Goal: Transaction & Acquisition: Purchase product/service

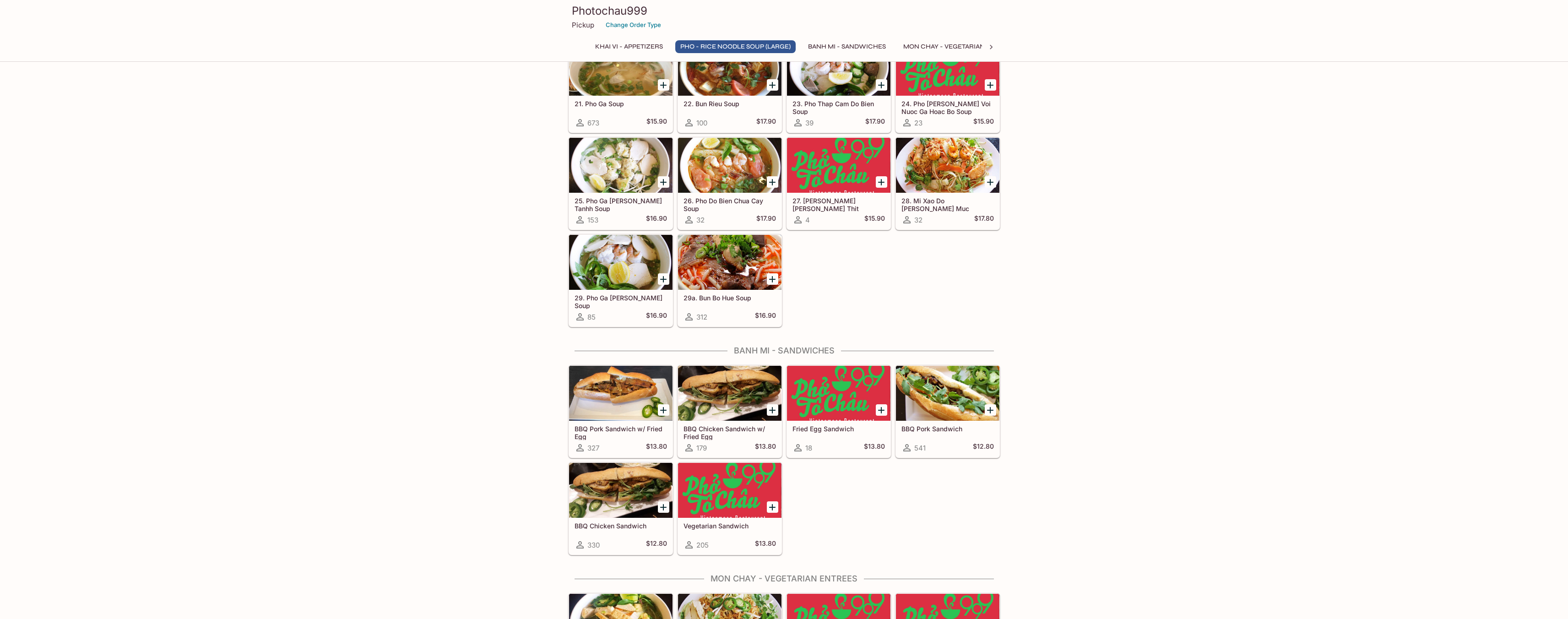
scroll to position [779, 0]
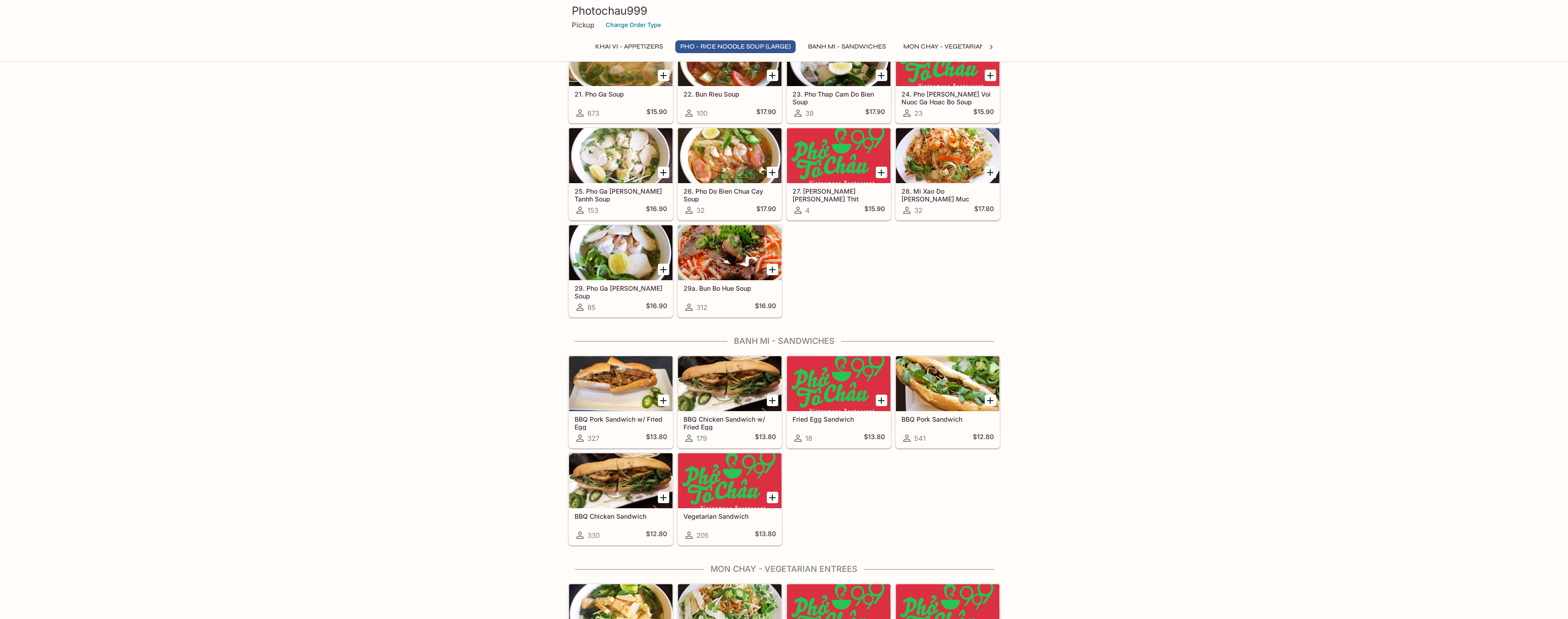
click at [726, 393] on div at bounding box center [730, 383] width 104 height 55
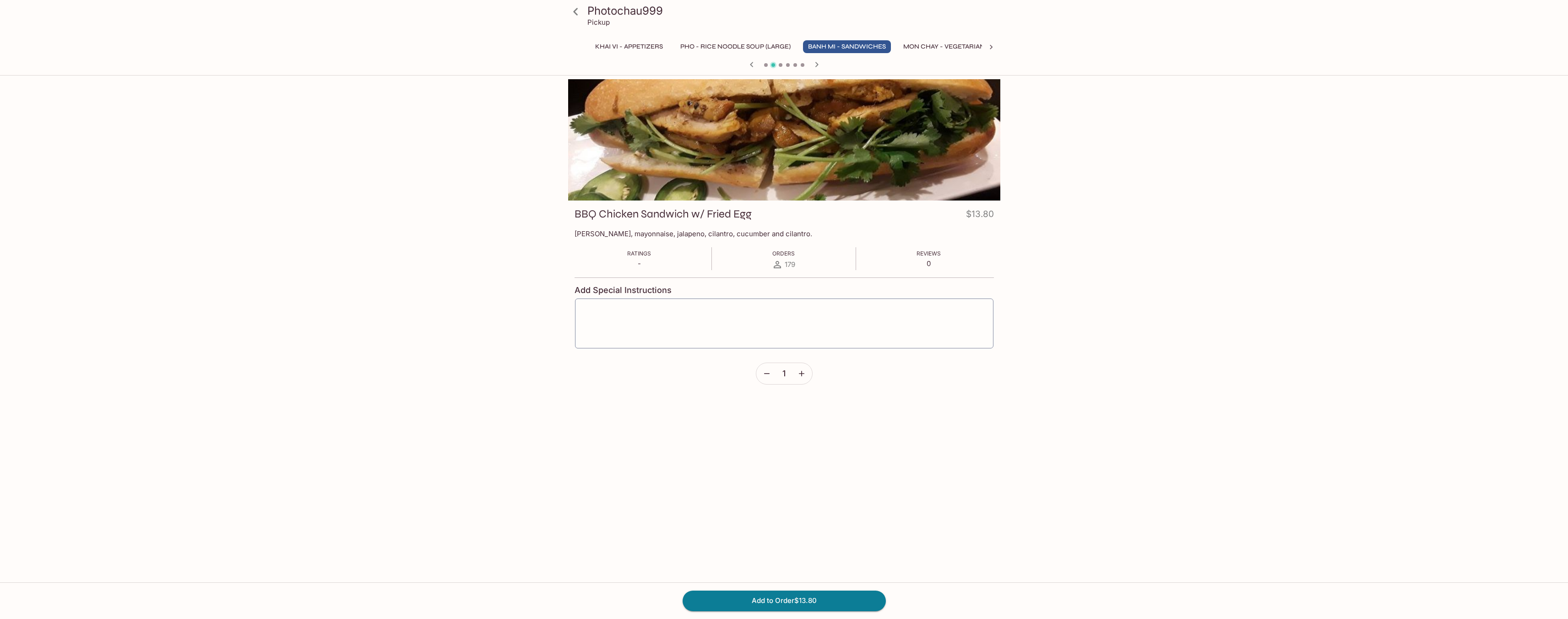
click at [788, 165] on div at bounding box center [784, 140] width 432 height 122
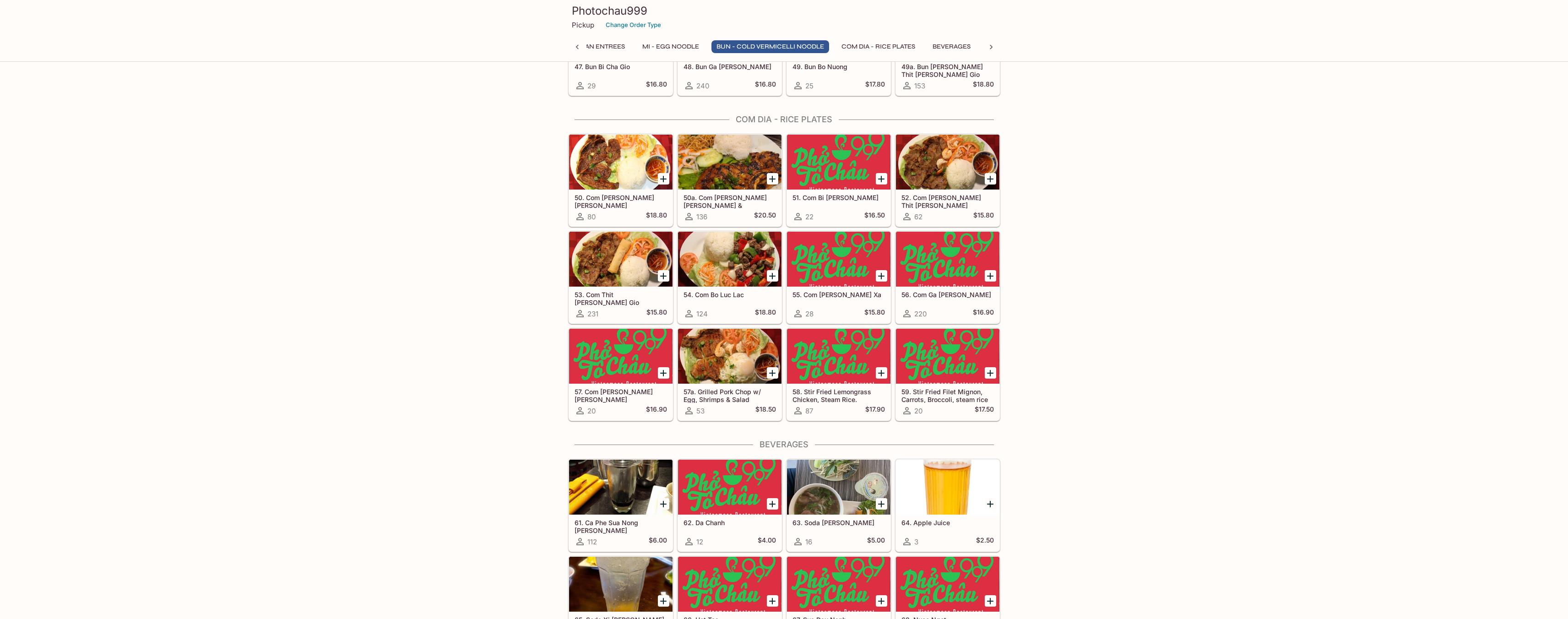
scroll to position [1778, 0]
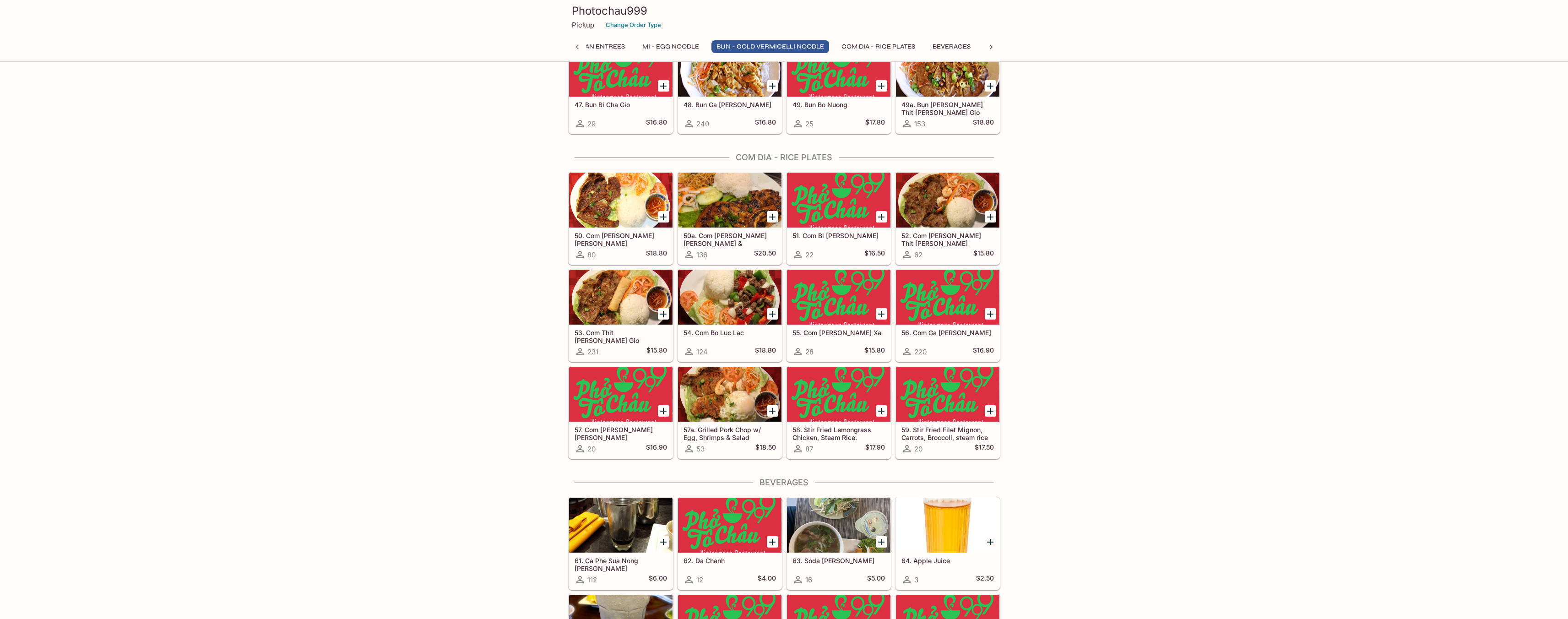
click at [730, 212] on div at bounding box center [730, 200] width 104 height 55
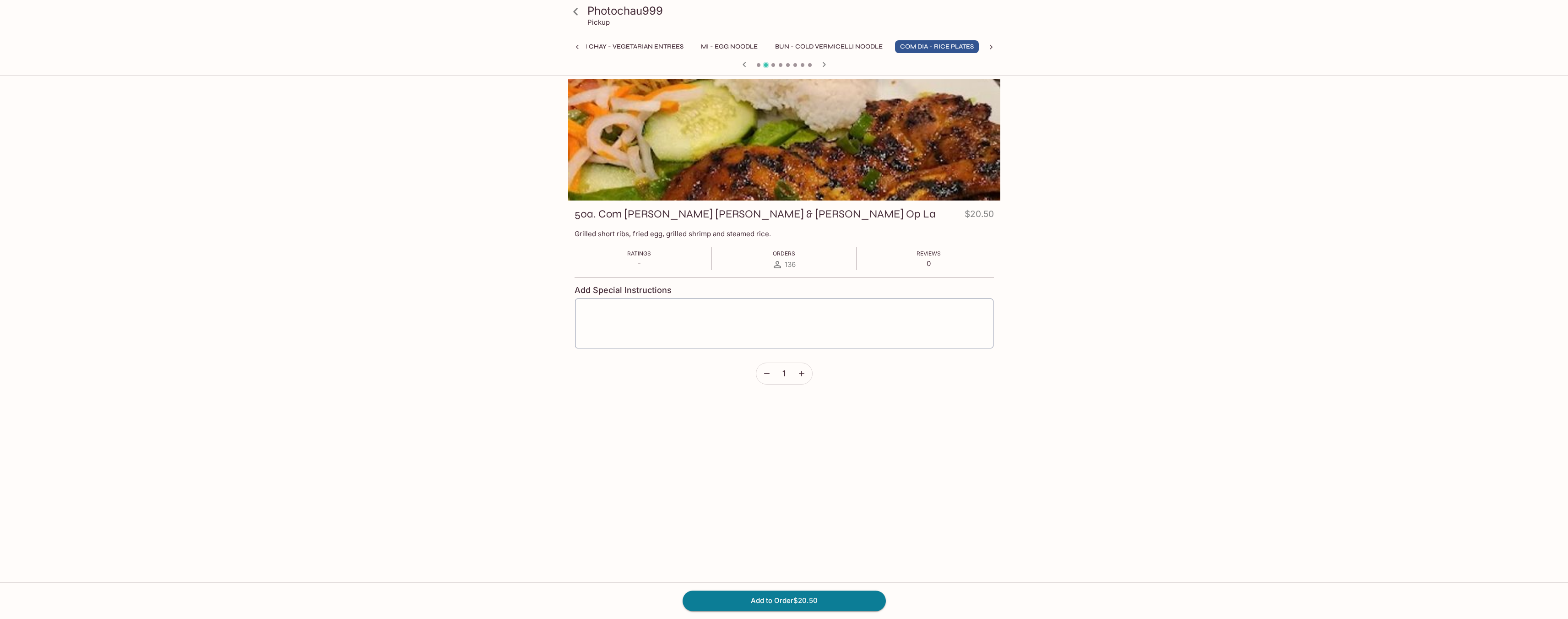
scroll to position [0, 334]
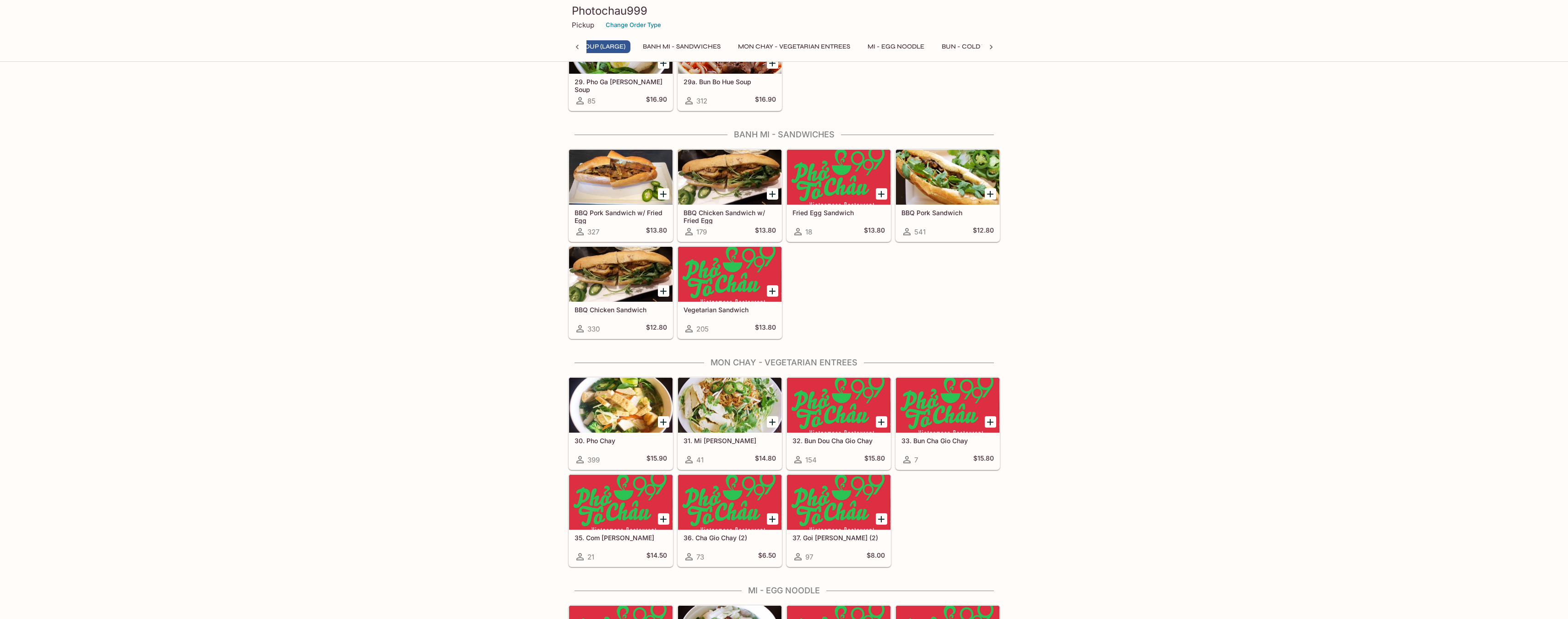
scroll to position [0, 90]
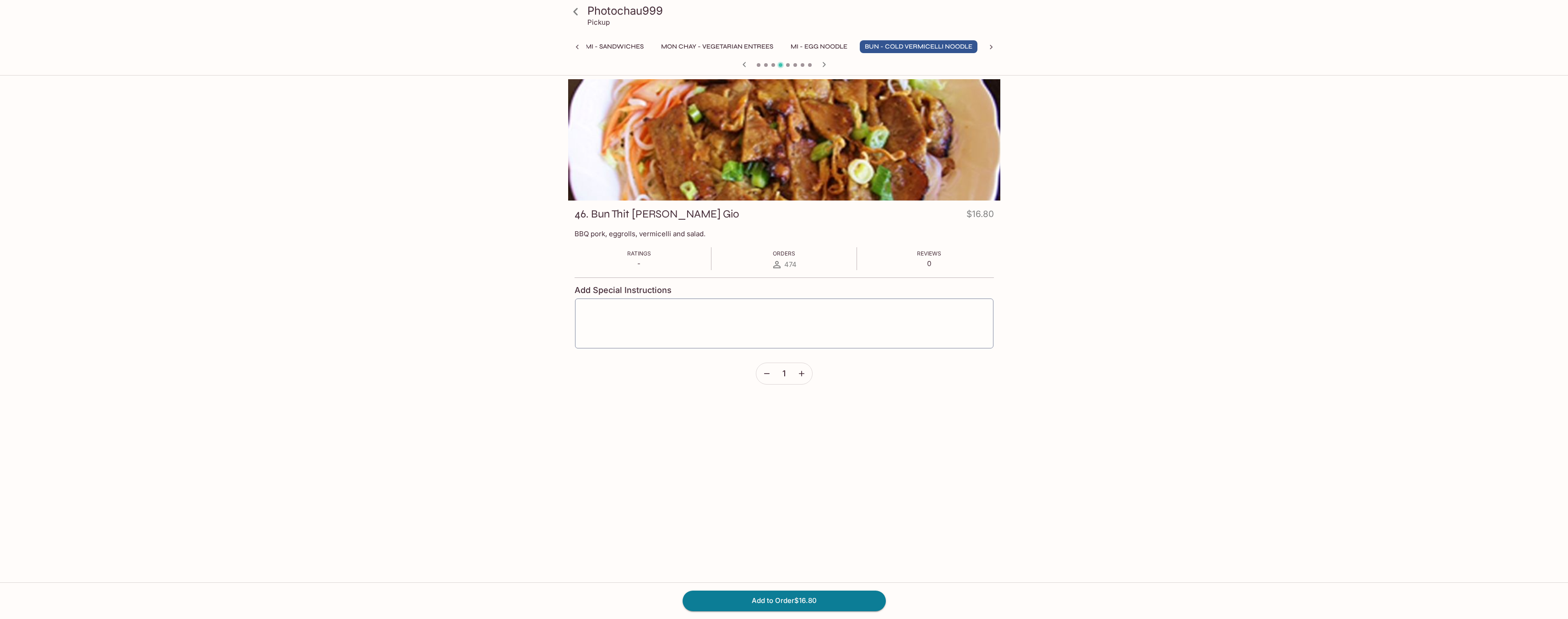
scroll to position [0, 243]
click at [872, 133] on div at bounding box center [784, 140] width 432 height 122
click at [994, 46] on icon at bounding box center [991, 47] width 9 height 9
click at [800, 47] on button "Com Dia - Rice Plates" at bounding box center [792, 46] width 84 height 13
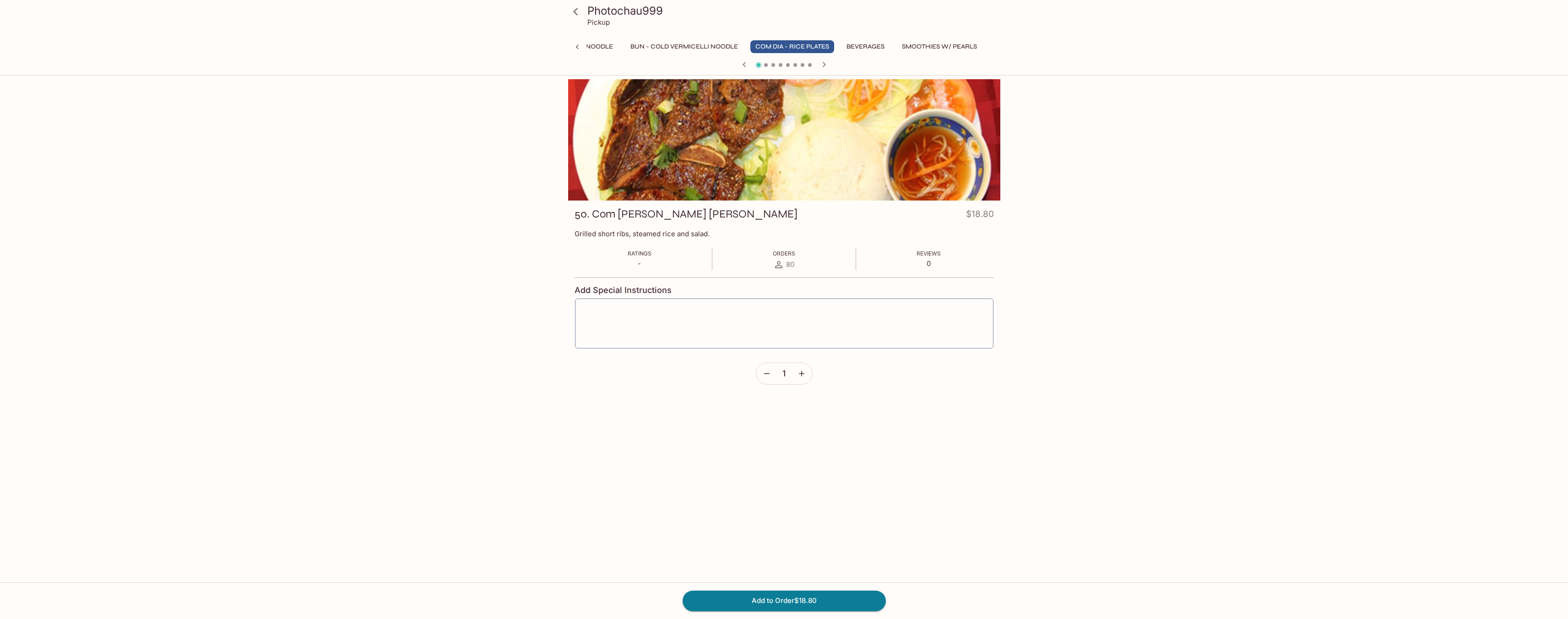
click at [860, 50] on button "Beverages" at bounding box center [866, 46] width 48 height 13
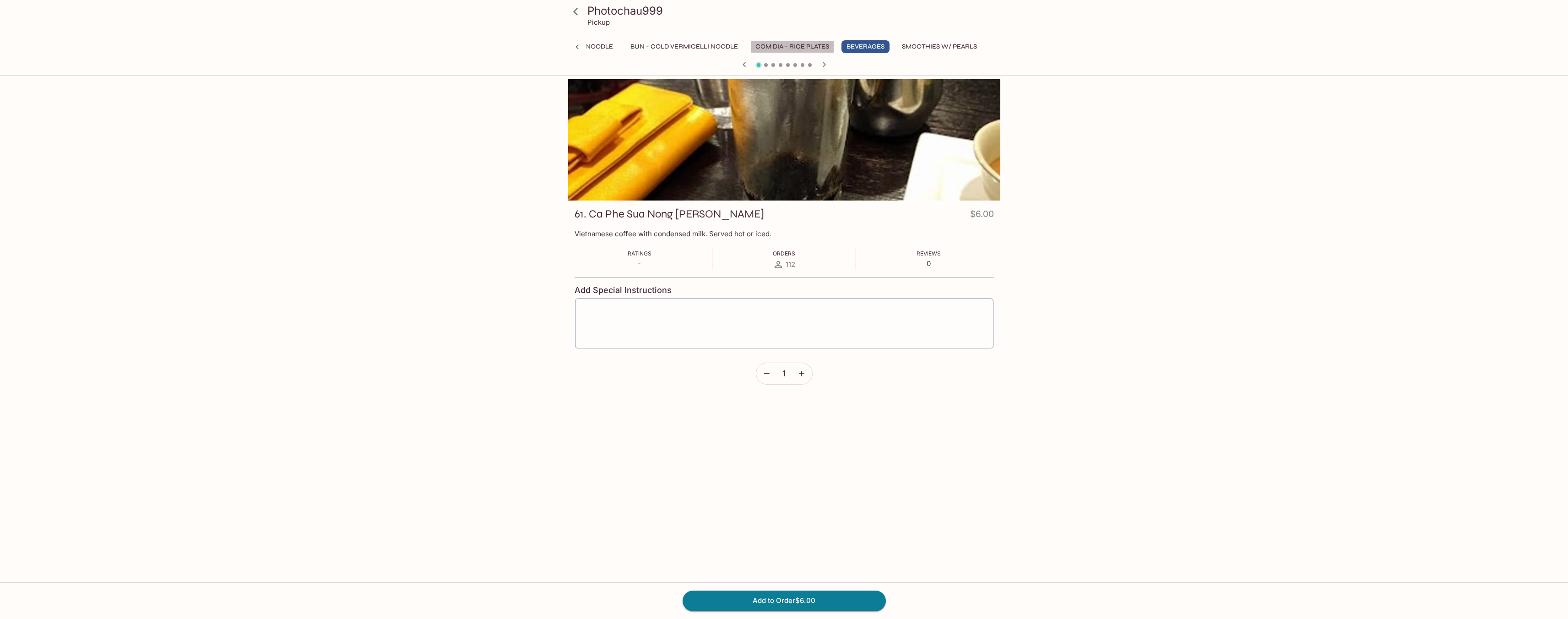
click at [768, 45] on button "Com Dia - Rice Plates" at bounding box center [792, 46] width 84 height 13
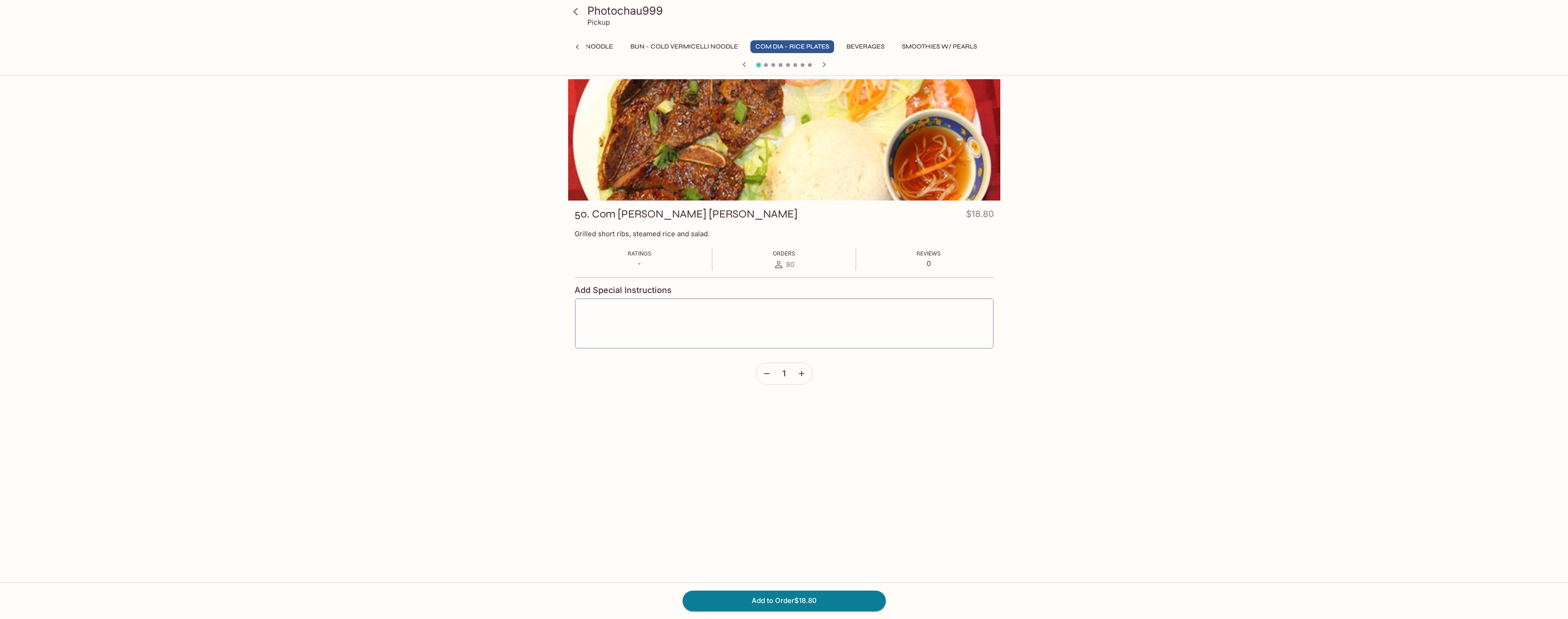
click at [819, 68] on icon "button" at bounding box center [824, 64] width 11 height 11
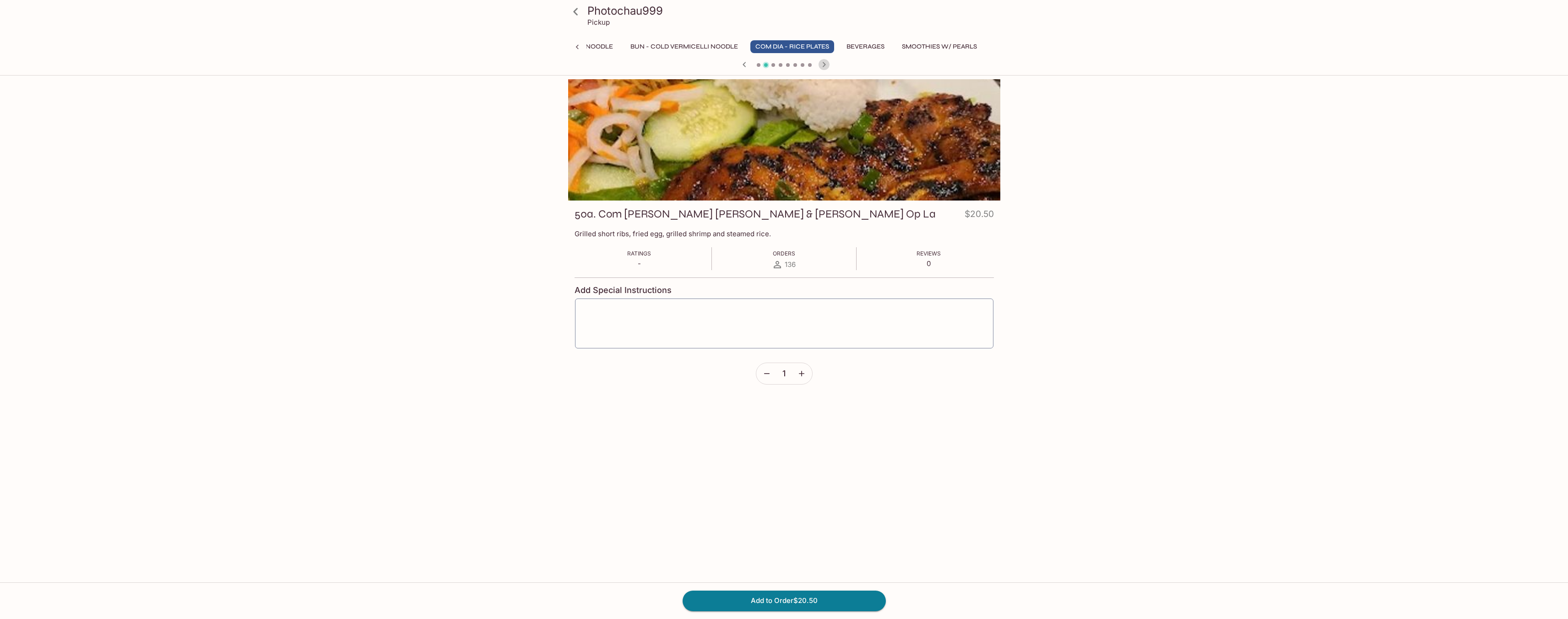
click at [819, 67] on icon "button" at bounding box center [824, 64] width 11 height 11
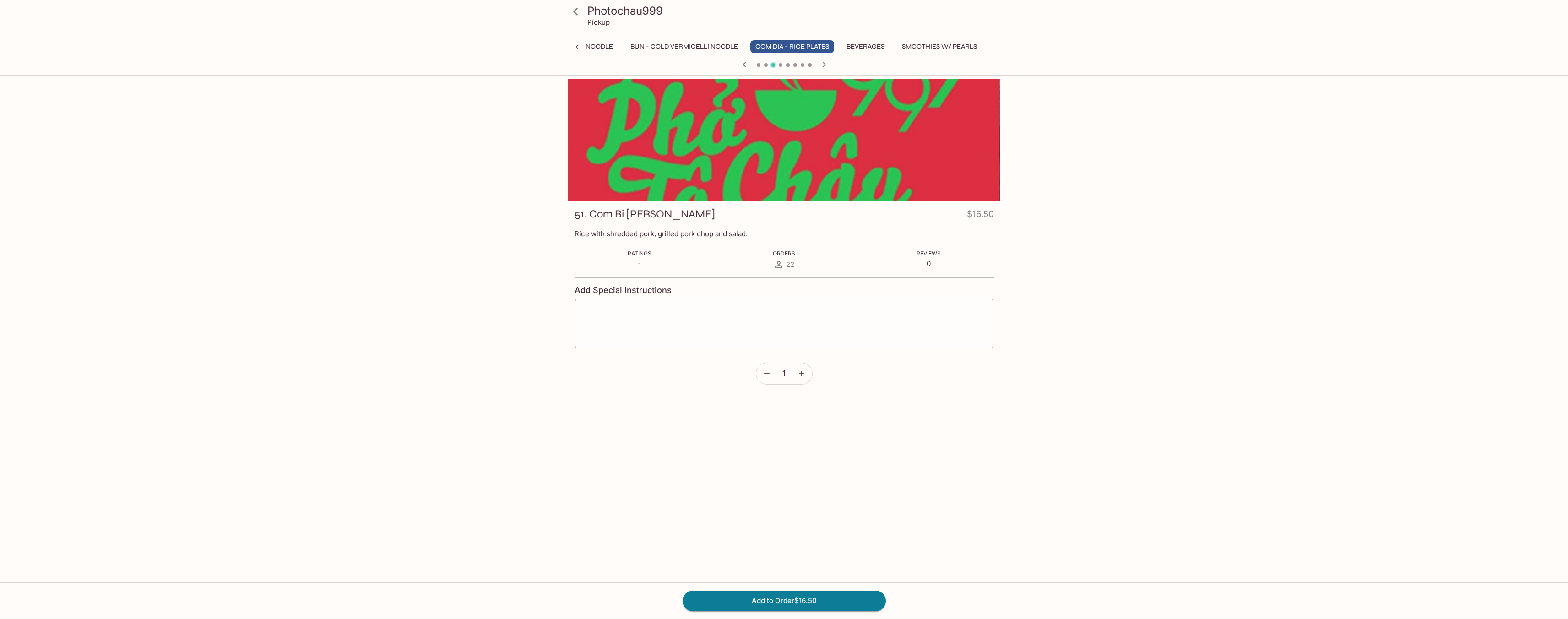
click at [819, 67] on icon "button" at bounding box center [824, 64] width 11 height 11
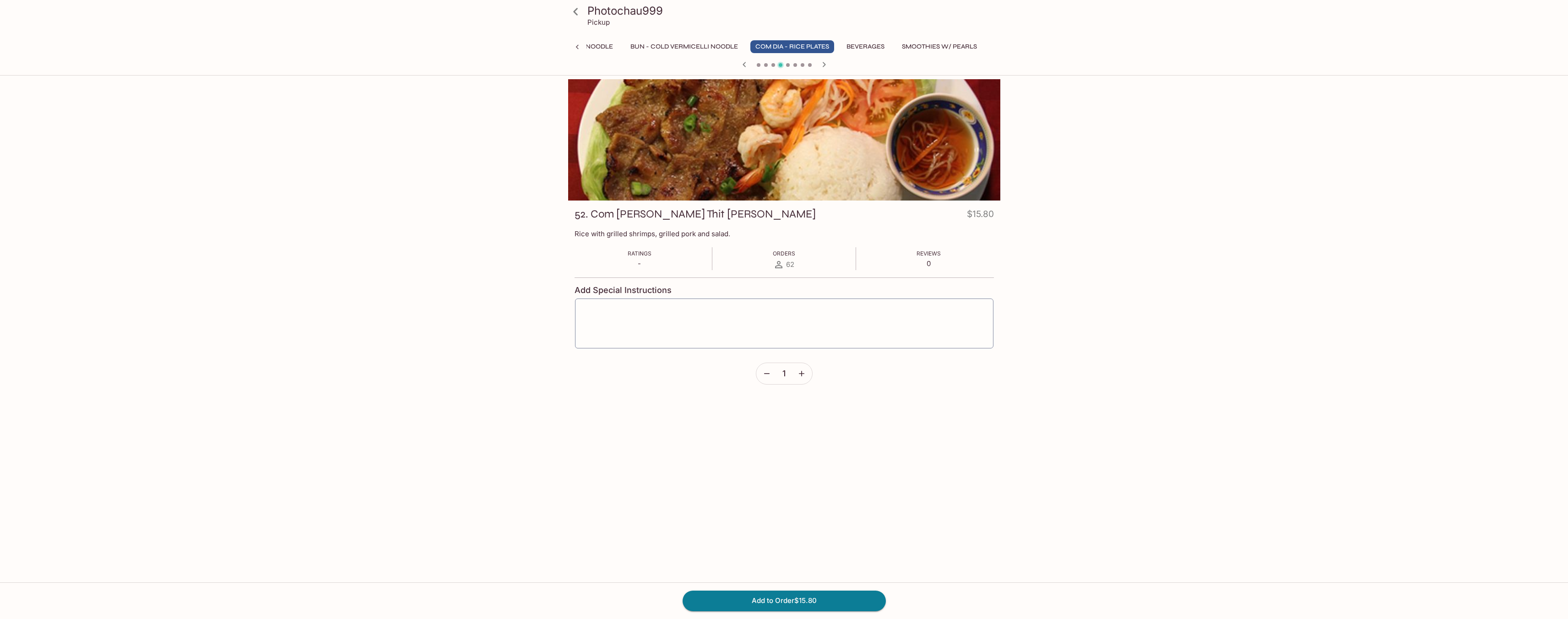
click at [819, 67] on icon "button" at bounding box center [824, 64] width 11 height 11
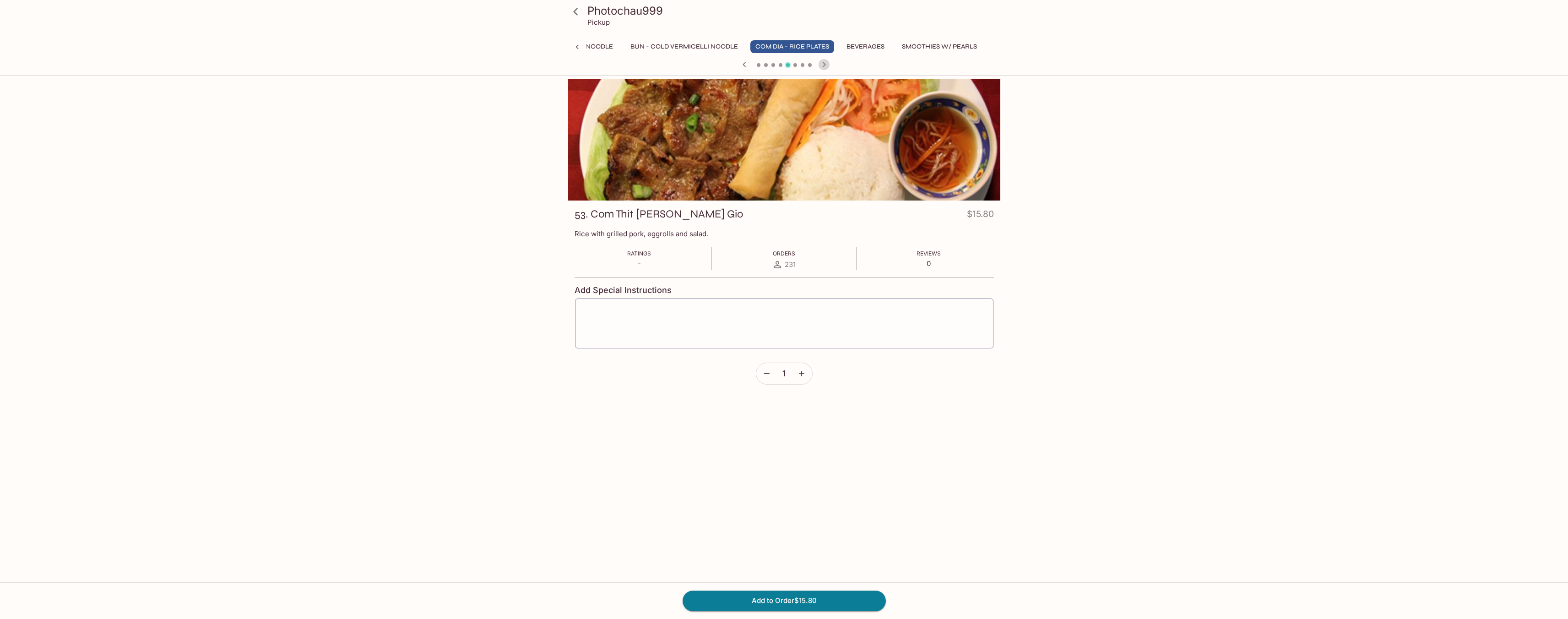
click at [819, 67] on icon "button" at bounding box center [824, 64] width 11 height 11
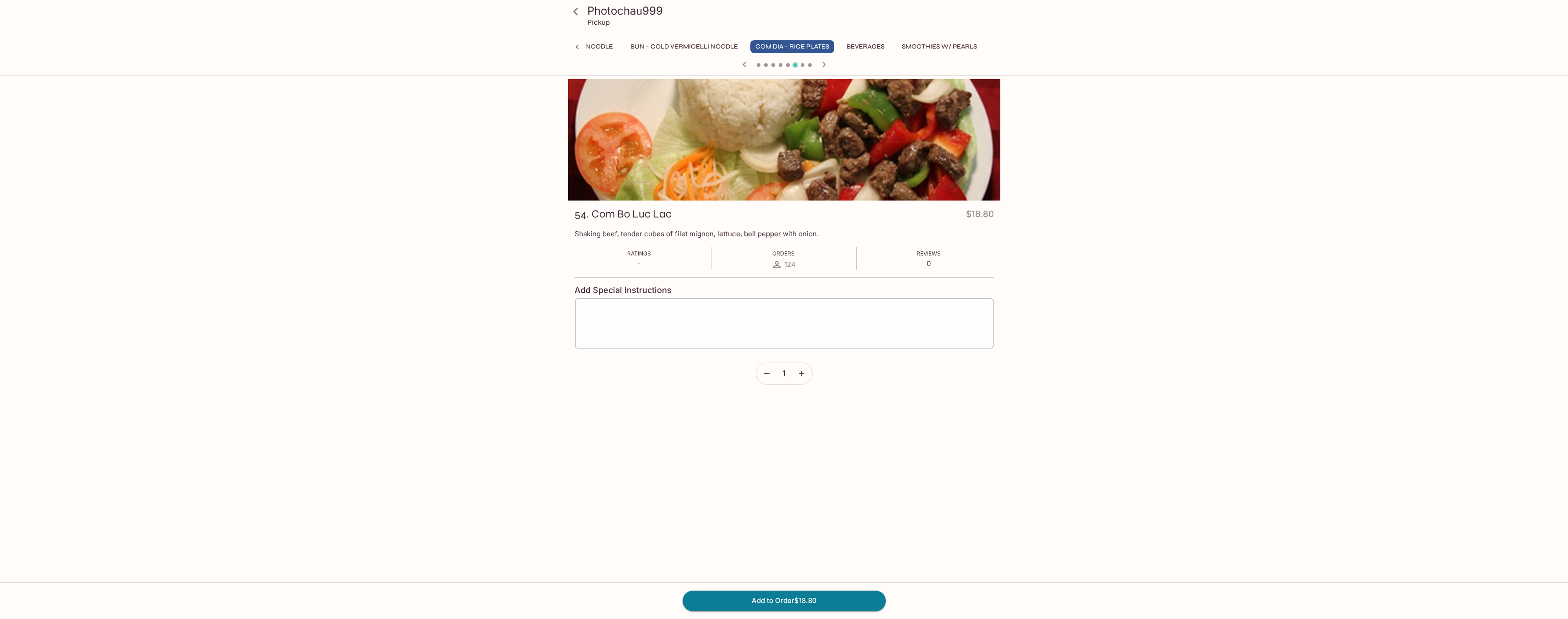
click at [819, 67] on icon "button" at bounding box center [824, 64] width 11 height 11
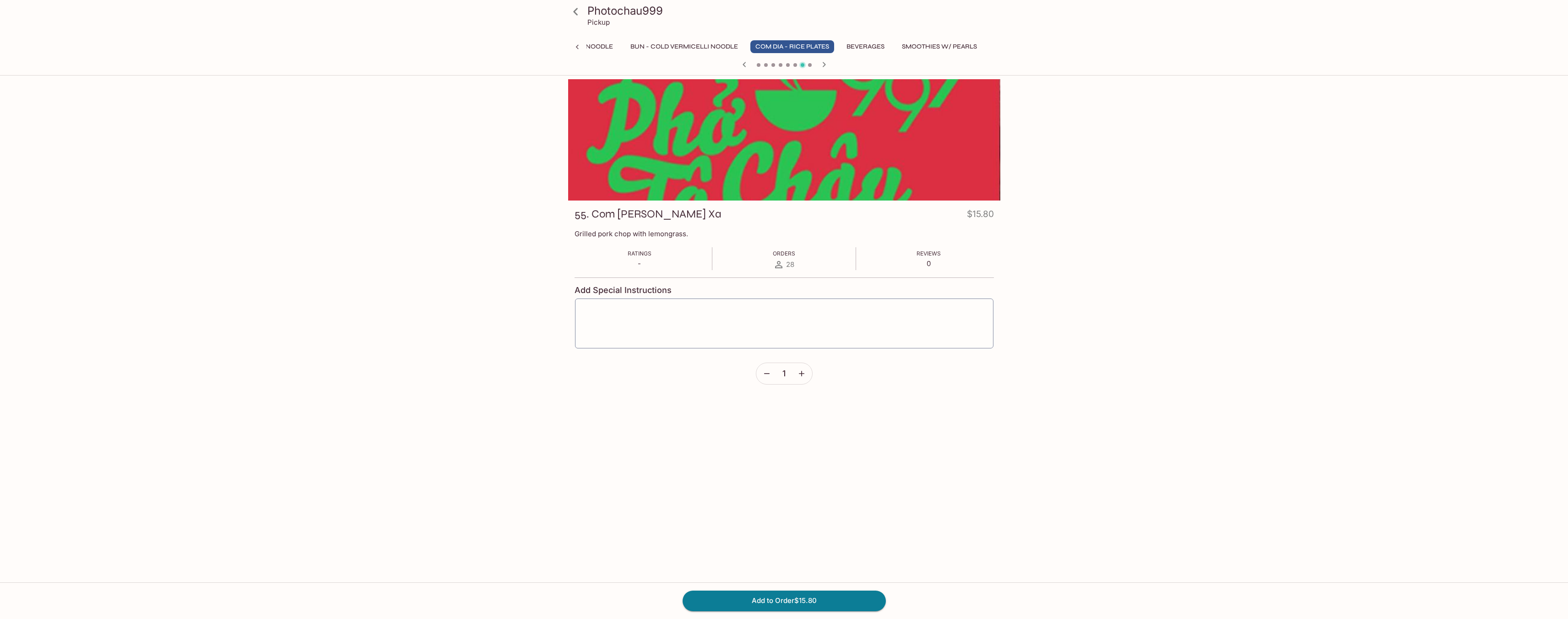
click at [819, 67] on icon "button" at bounding box center [824, 64] width 11 height 11
click at [806, 65] on icon "button" at bounding box center [810, 64] width 11 height 11
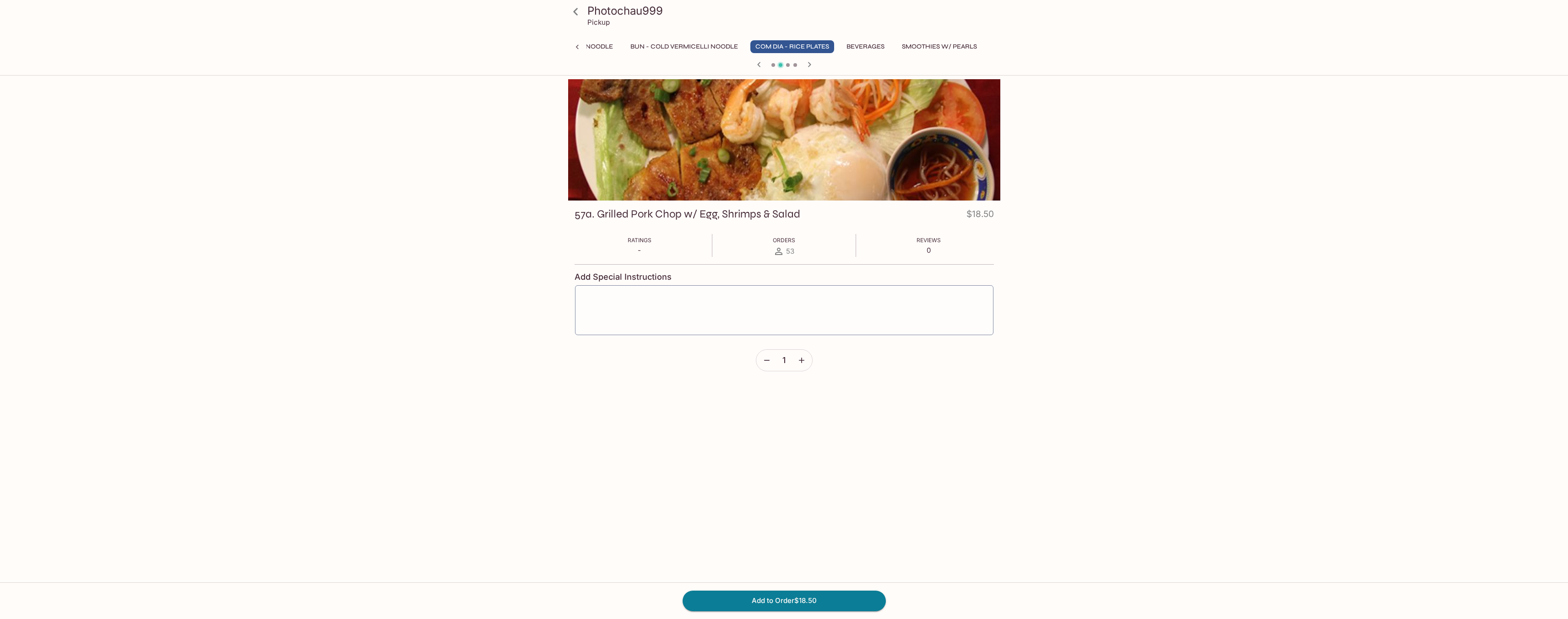
click at [806, 65] on icon "button" at bounding box center [810, 64] width 11 height 11
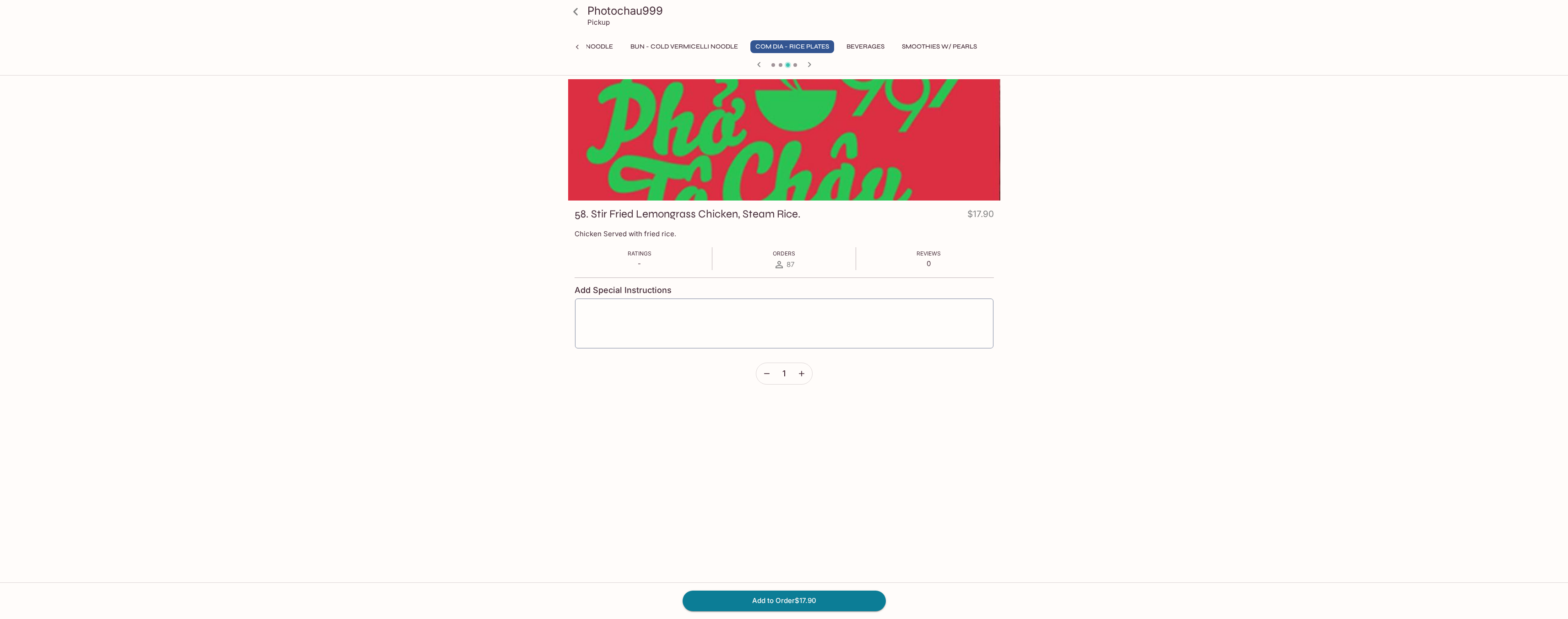
click at [806, 65] on icon "button" at bounding box center [810, 64] width 11 height 11
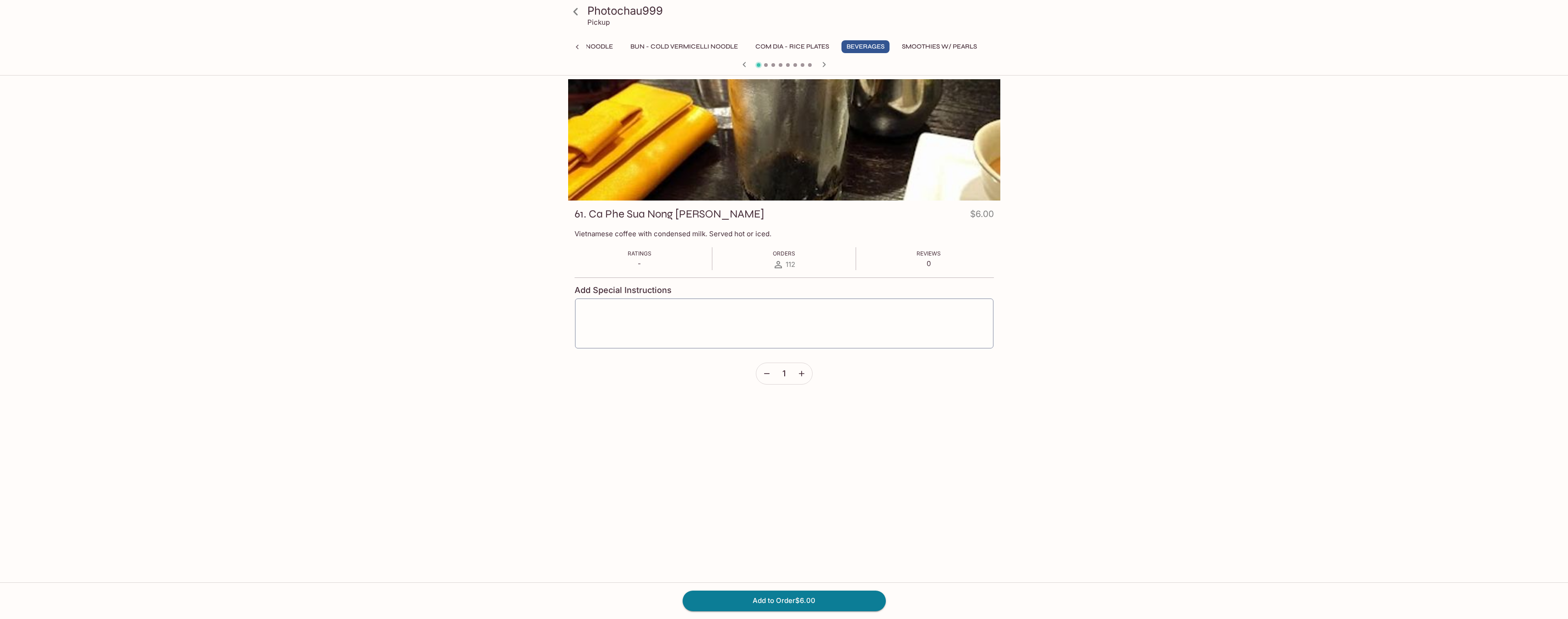
click at [708, 49] on button "Bun - Cold Vermicelli Noodle" at bounding box center [684, 46] width 117 height 13
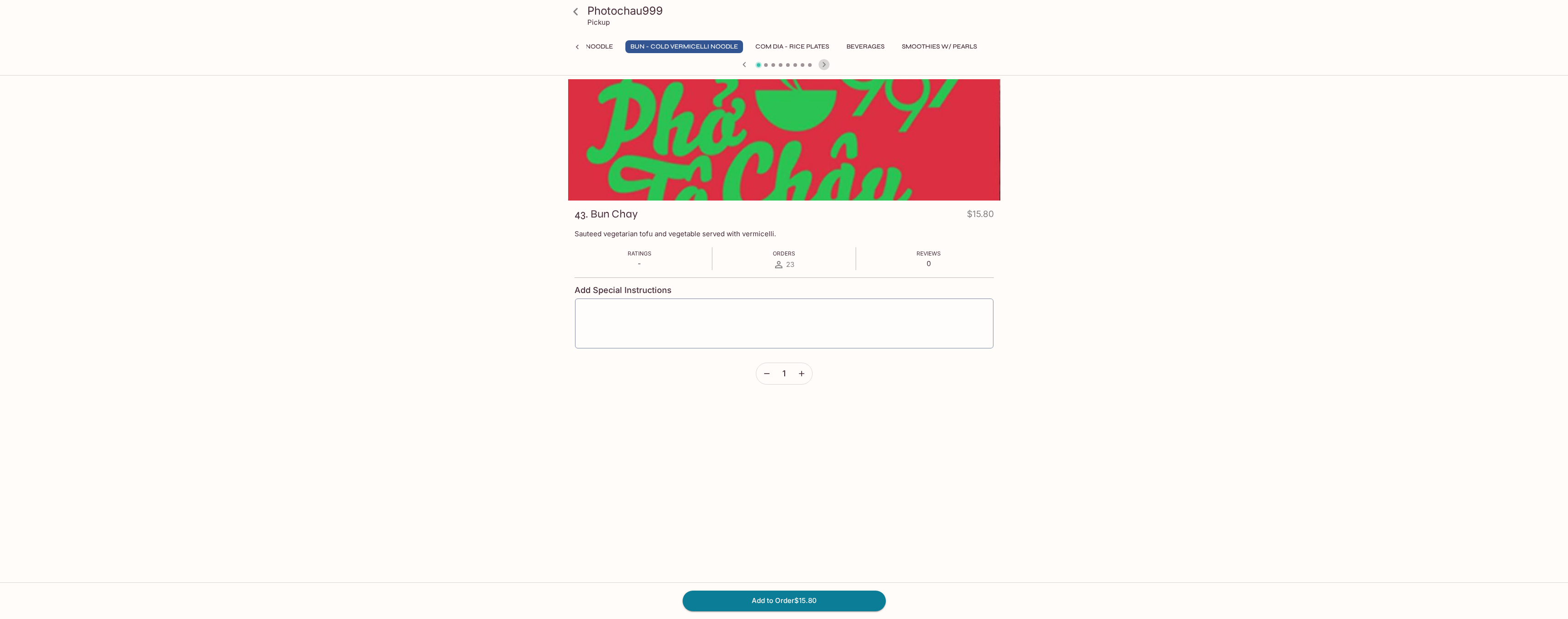
click at [827, 67] on icon "button" at bounding box center [824, 64] width 11 height 11
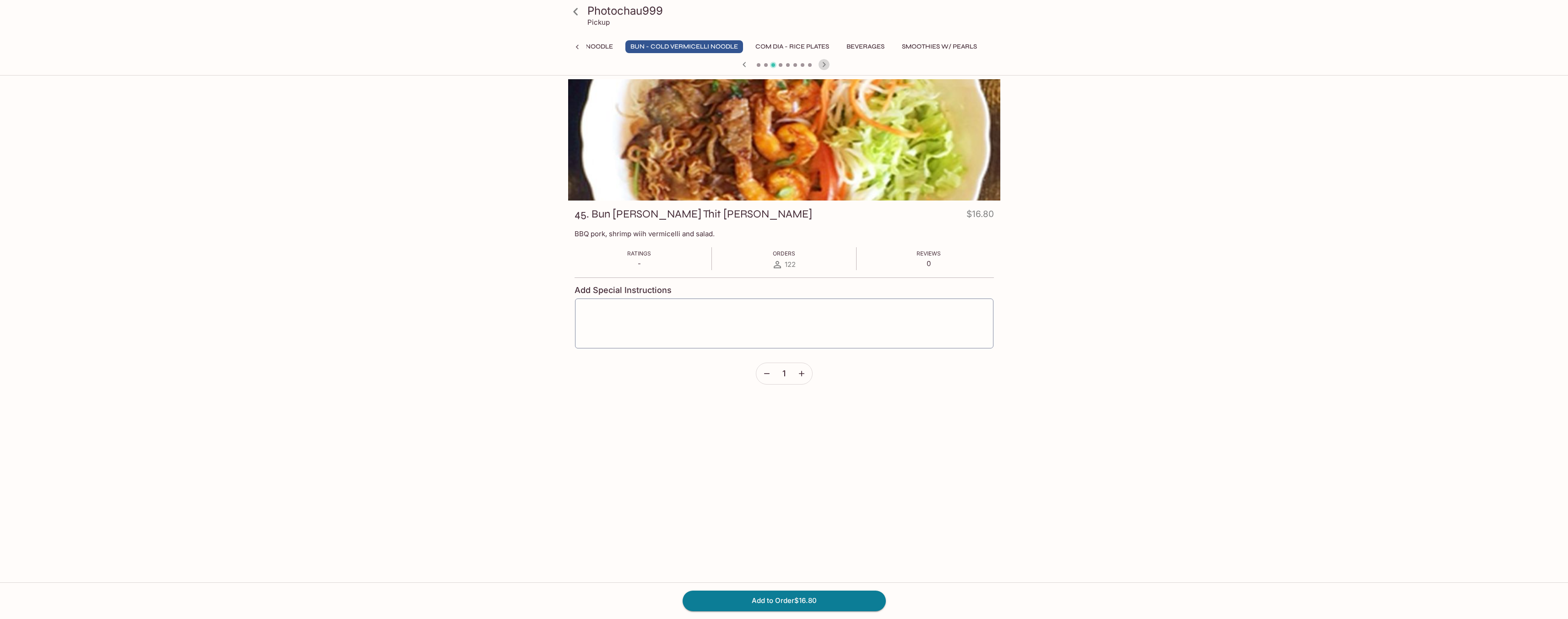
click at [827, 67] on icon "button" at bounding box center [824, 64] width 11 height 11
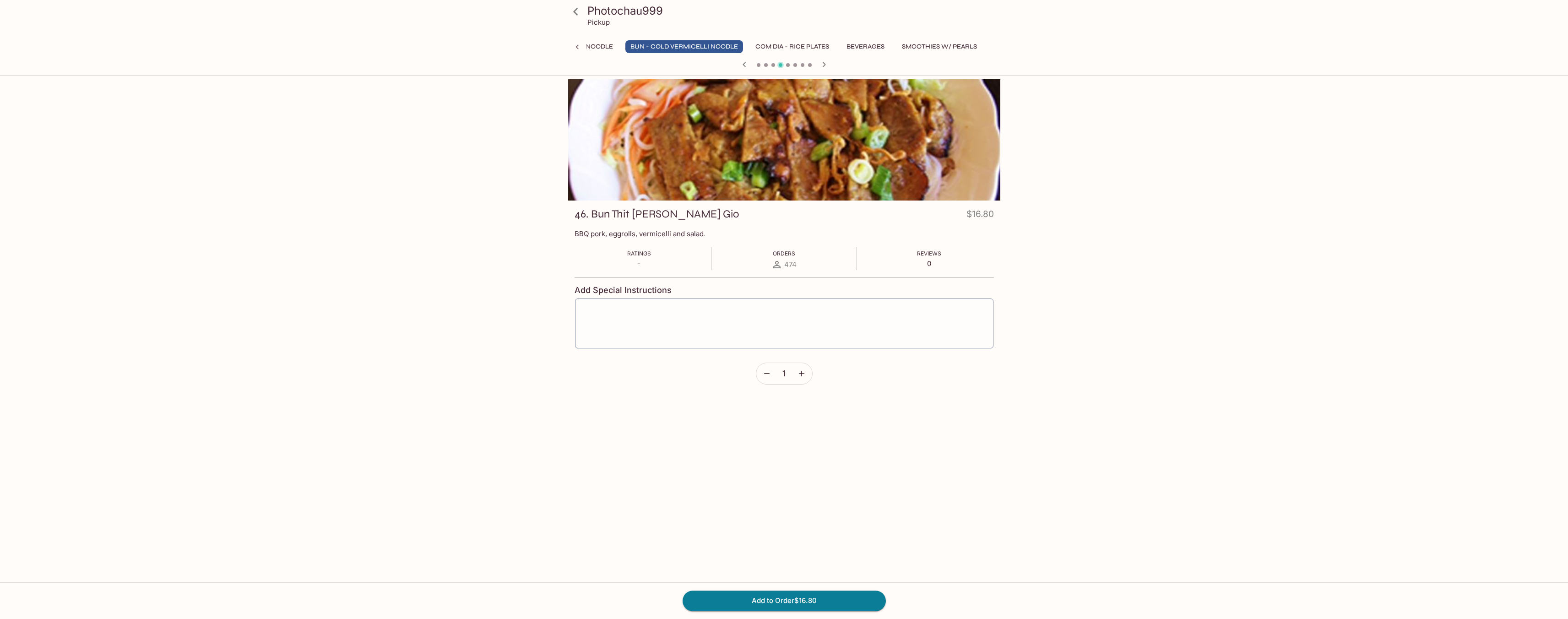
click at [827, 67] on icon "button" at bounding box center [824, 64] width 11 height 11
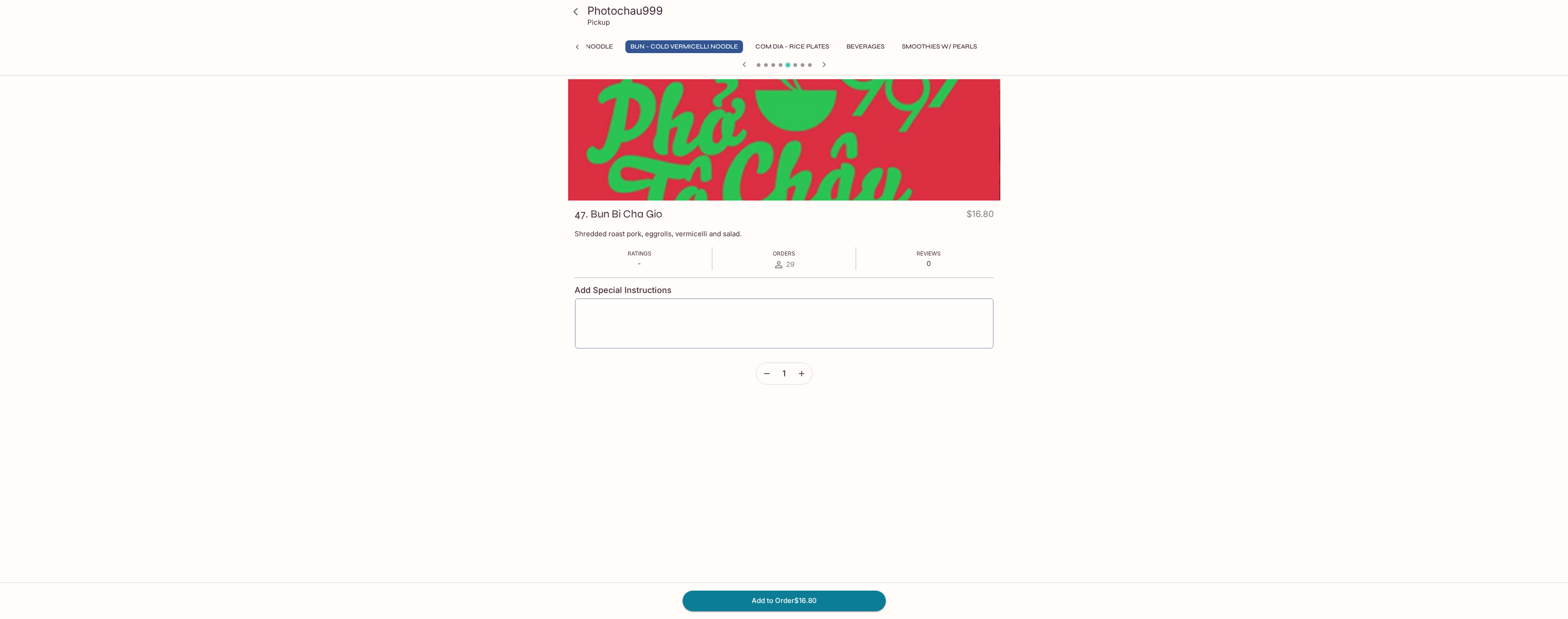
click at [827, 67] on icon "button" at bounding box center [824, 64] width 11 height 11
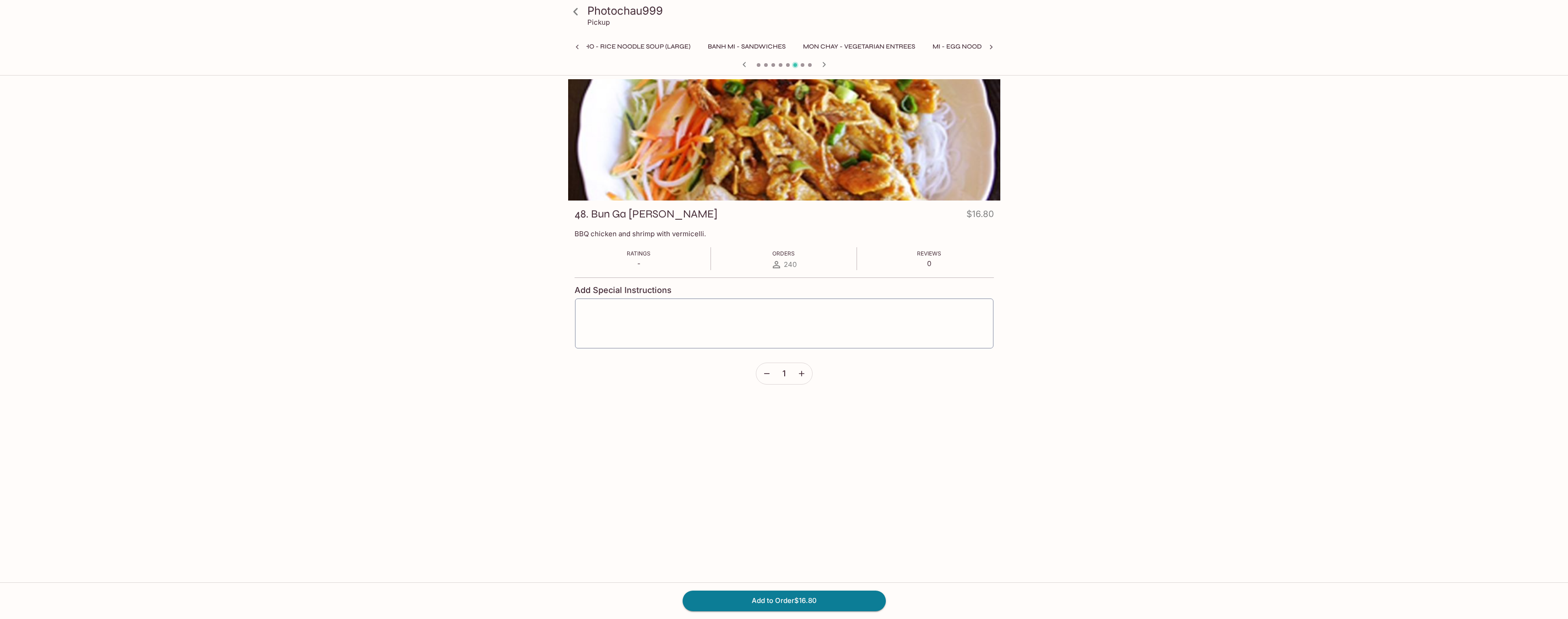
scroll to position [0, 243]
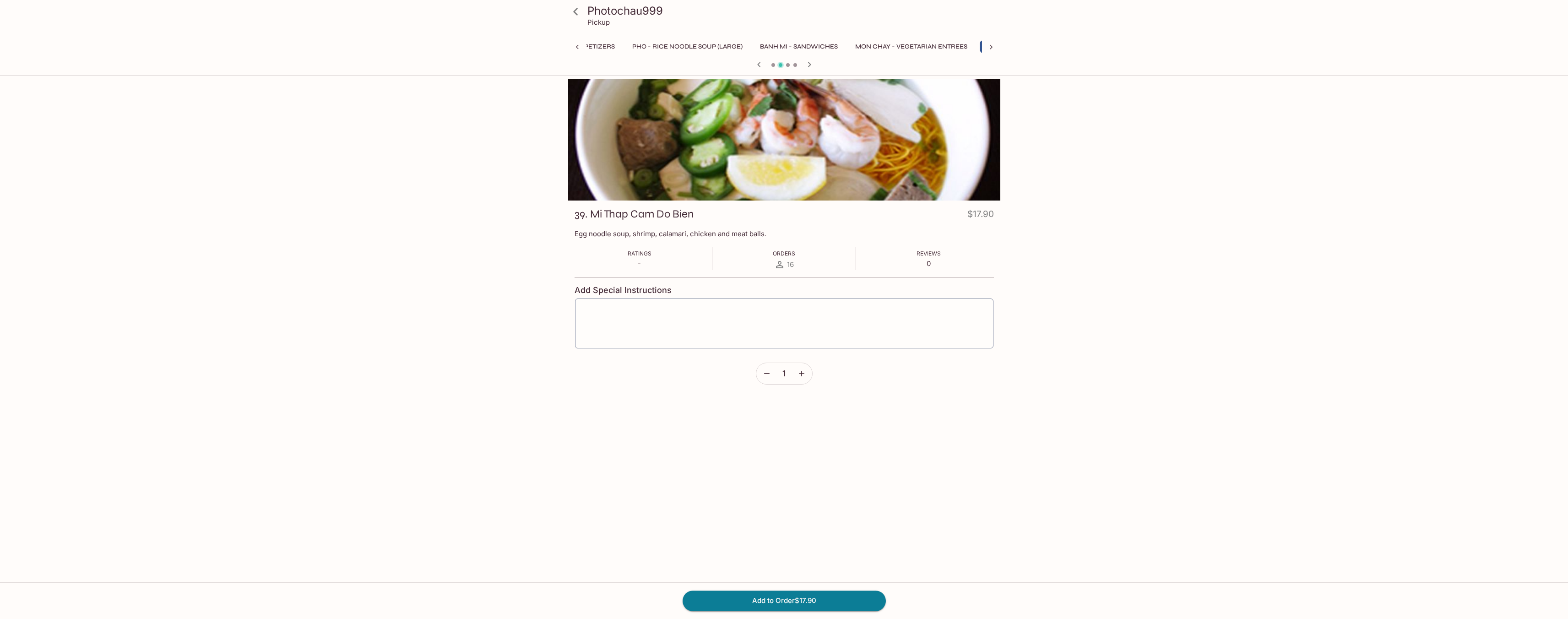
scroll to position [0, 116]
click at [812, 63] on icon "button" at bounding box center [810, 64] width 11 height 11
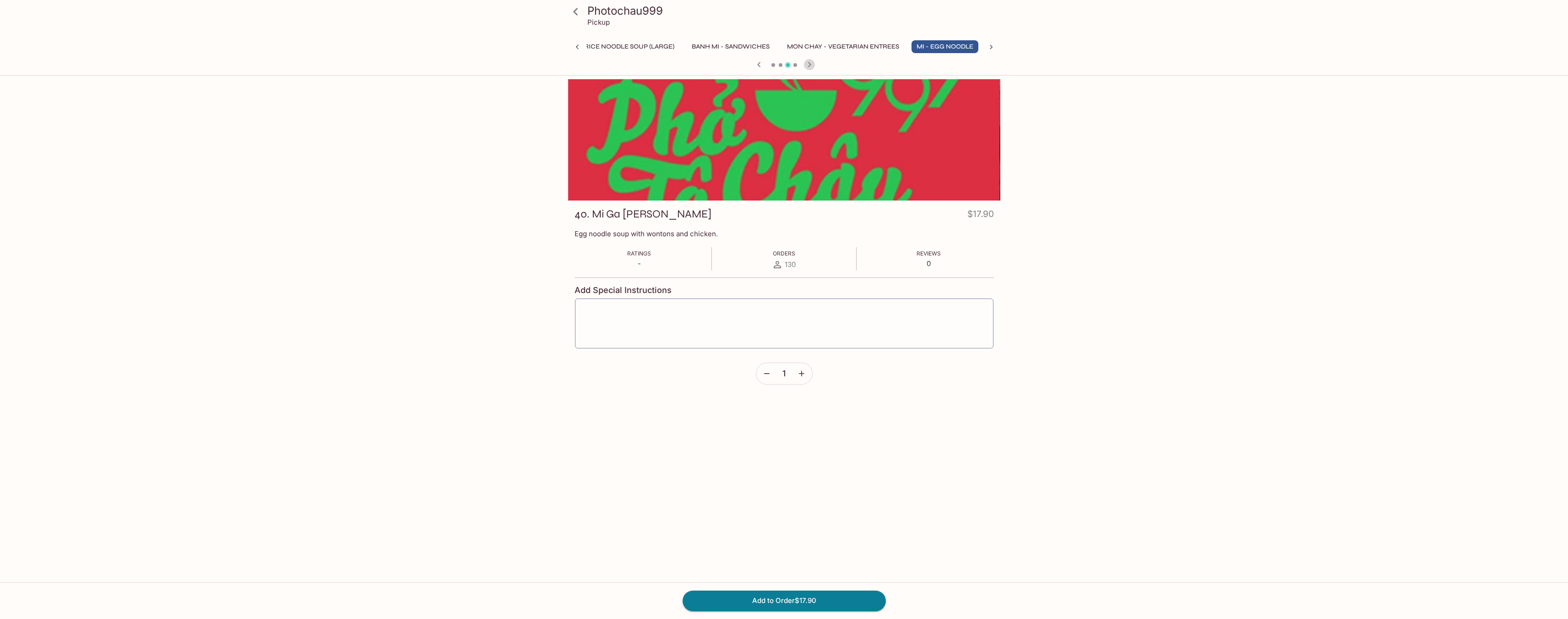
click at [812, 63] on icon "button" at bounding box center [810, 64] width 11 height 11
click at [744, 64] on icon "button" at bounding box center [744, 64] width 3 height 5
click at [744, 64] on div at bounding box center [784, 66] width 440 height 14
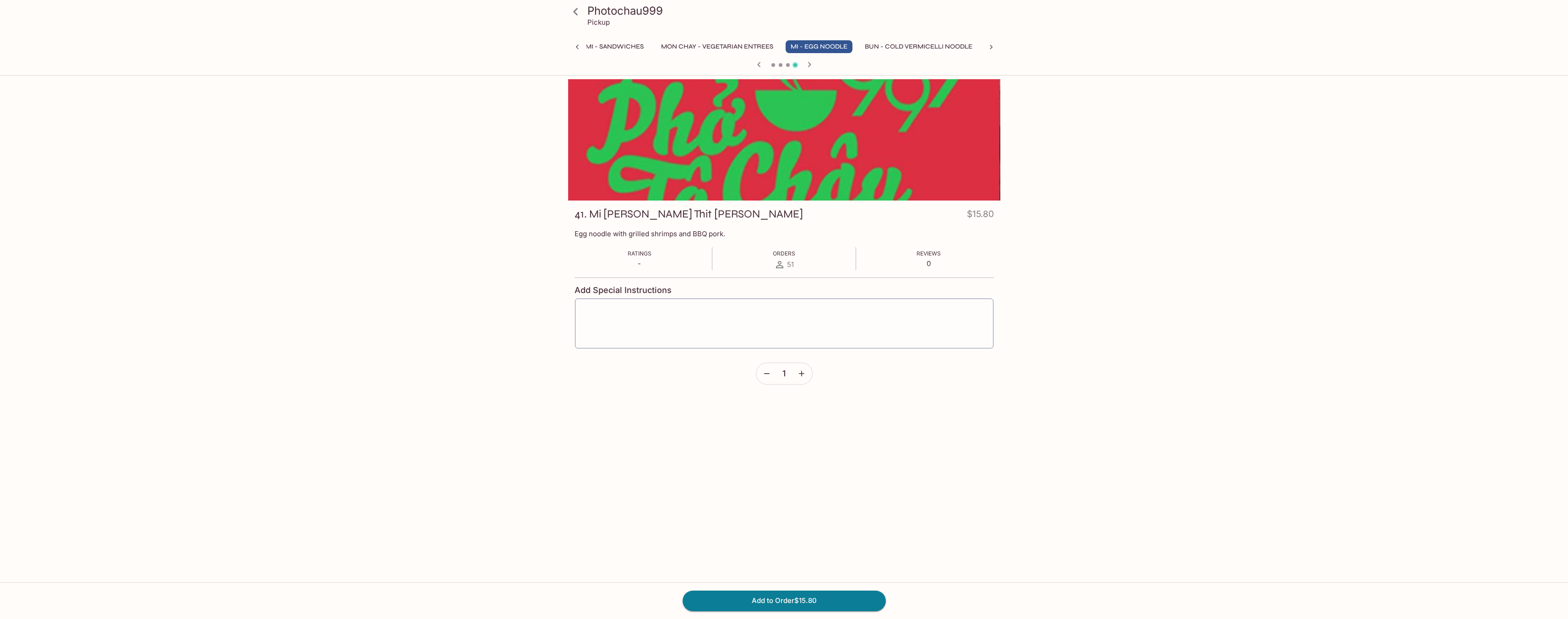
click at [744, 64] on div at bounding box center [784, 66] width 440 height 14
click at [758, 64] on icon "button" at bounding box center [759, 64] width 11 height 11
click at [758, 64] on icon "button" at bounding box center [759, 64] width 3 height 5
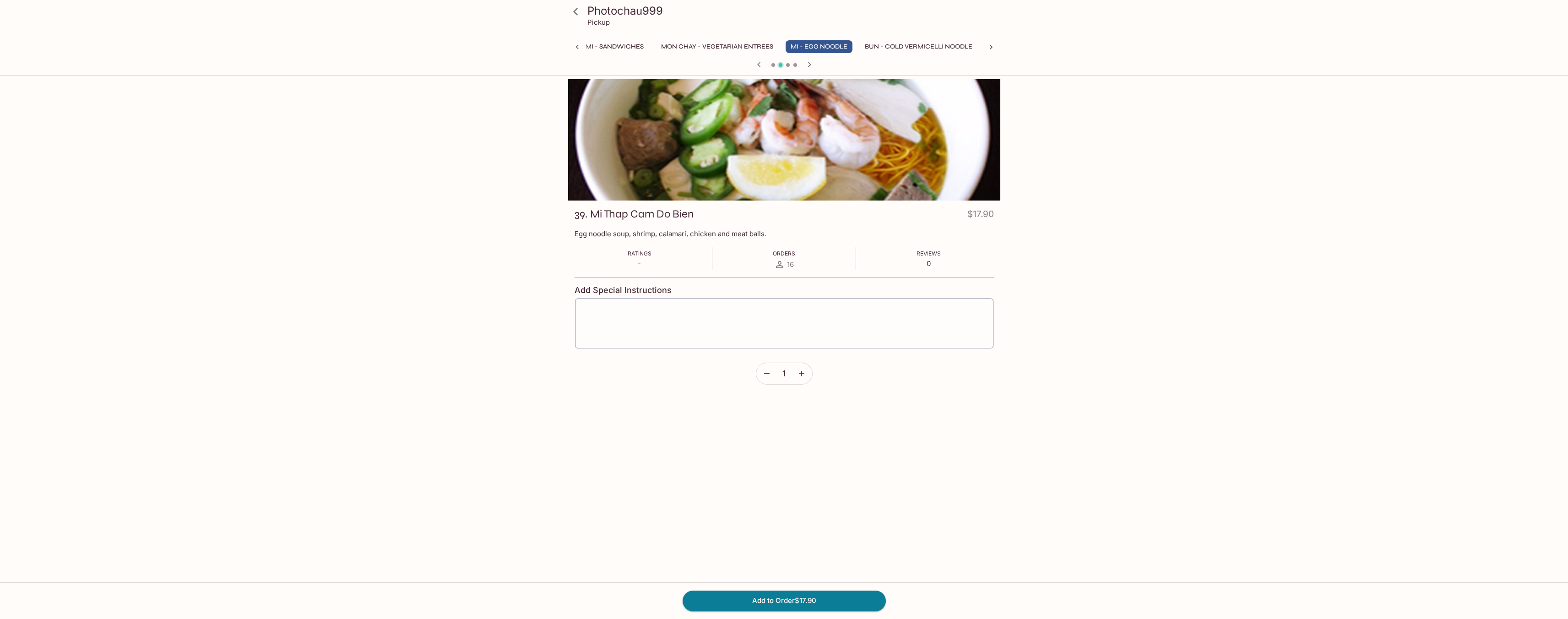
click at [758, 64] on icon "button" at bounding box center [759, 64] width 3 height 5
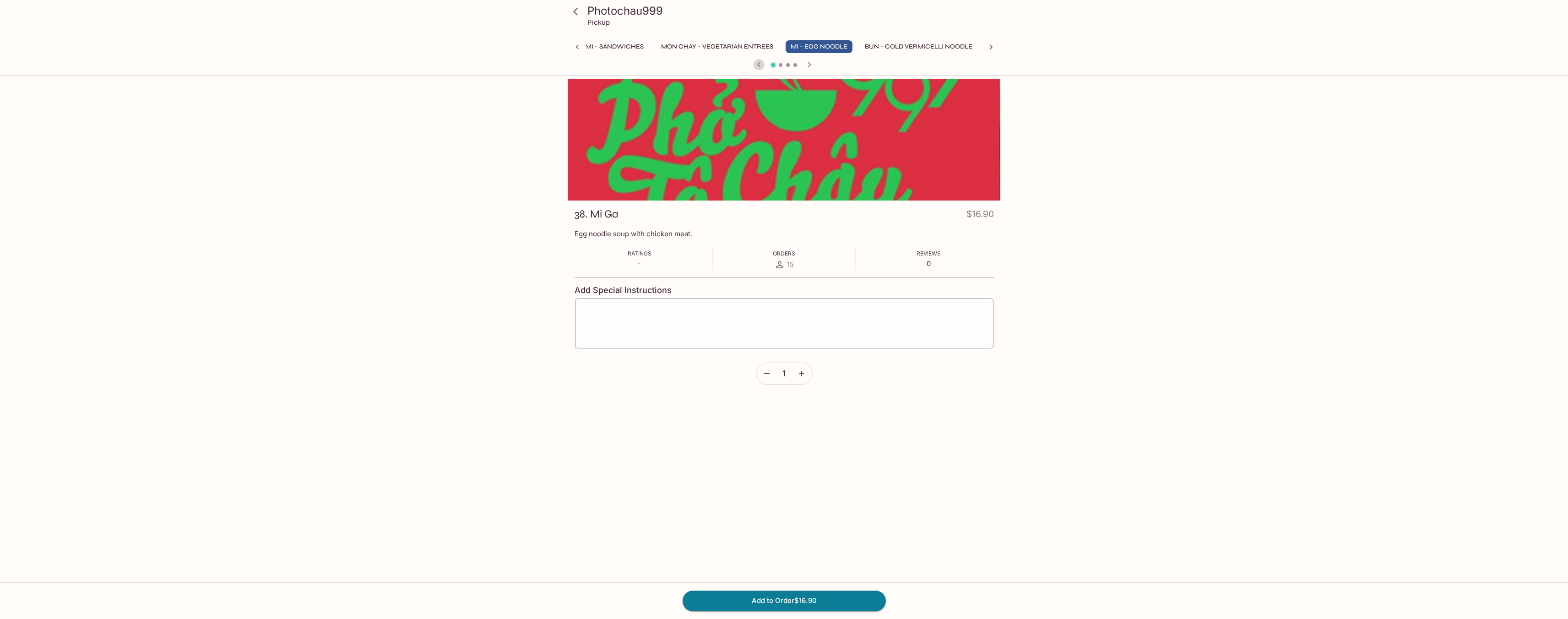
click at [758, 64] on icon "button" at bounding box center [759, 64] width 3 height 5
click at [758, 64] on div at bounding box center [784, 66] width 440 height 14
click at [743, 65] on icon "button" at bounding box center [748, 64] width 11 height 11
